Goal: Navigation & Orientation: Find specific page/section

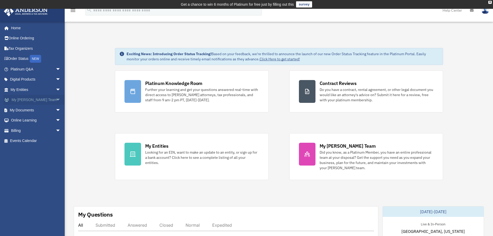
drag, startPoint x: 169, startPoint y: 0, endPoint x: 53, endPoint y: 99, distance: 152.1
click at [56, 99] on span "arrow_drop_down" at bounding box center [61, 100] width 10 height 11
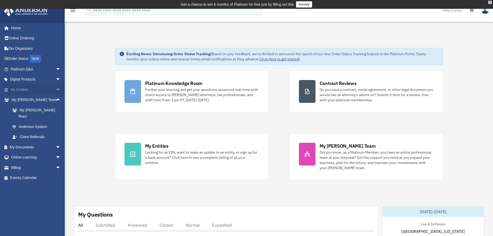
click at [56, 88] on span "arrow_drop_down" at bounding box center [61, 89] width 10 height 11
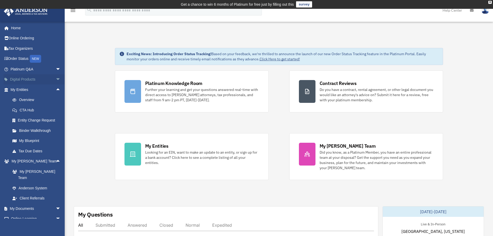
click at [56, 78] on span "arrow_drop_down" at bounding box center [61, 79] width 10 height 11
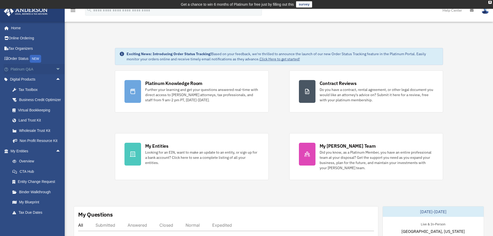
click at [56, 69] on span "arrow_drop_down" at bounding box center [61, 69] width 10 height 11
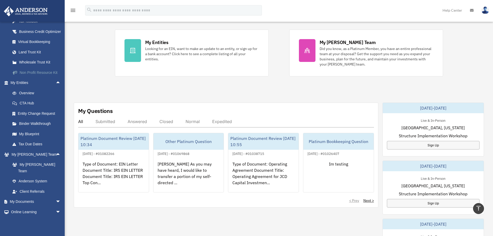
scroll to position [193, 0]
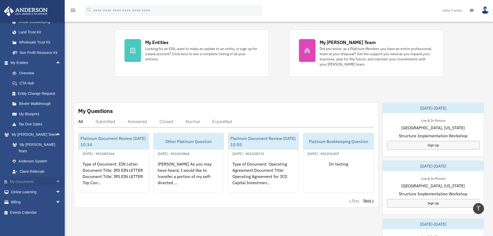
click at [48, 181] on link "My Documents arrow_drop_down" at bounding box center [36, 181] width 65 height 10
click at [56, 181] on span "arrow_drop_down" at bounding box center [61, 181] width 10 height 11
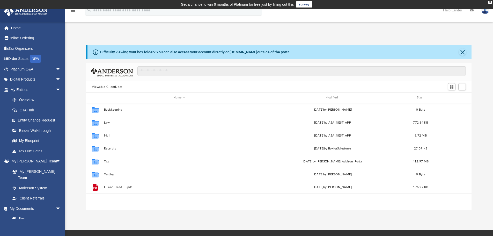
scroll to position [114, 381]
click at [25, 83] on link "Digital Products arrow_drop_down" at bounding box center [36, 79] width 65 height 10
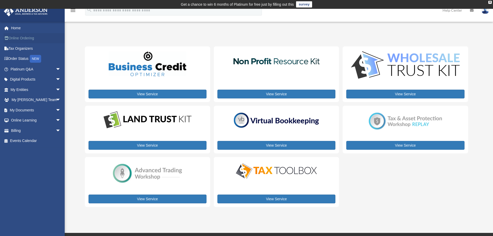
click at [18, 37] on link "Online Ordering" at bounding box center [36, 38] width 65 height 10
click at [18, 39] on link "Online Ordering" at bounding box center [36, 38] width 65 height 10
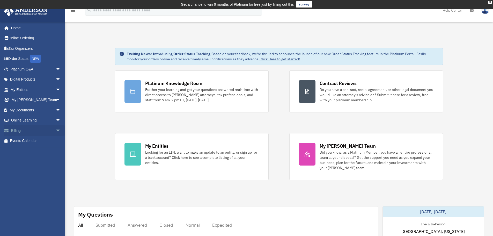
click at [56, 129] on span "arrow_drop_down" at bounding box center [61, 130] width 10 height 11
click at [56, 79] on span "arrow_drop_down" at bounding box center [61, 79] width 10 height 11
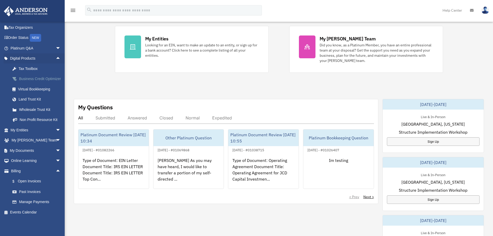
scroll to position [129, 0]
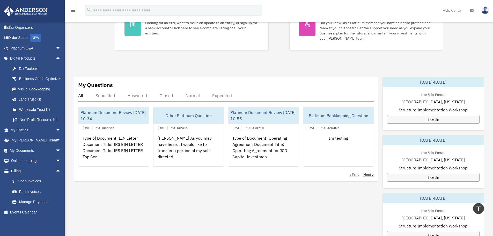
drag, startPoint x: 290, startPoint y: 1, endPoint x: 259, endPoint y: 20, distance: 36.9
click at [259, 20] on div "menu search Site Menu add [PERSON_NAME][EMAIL_ADDRESS][DOMAIN_NAME] My Profile …" at bounding box center [246, 13] width 485 height 18
